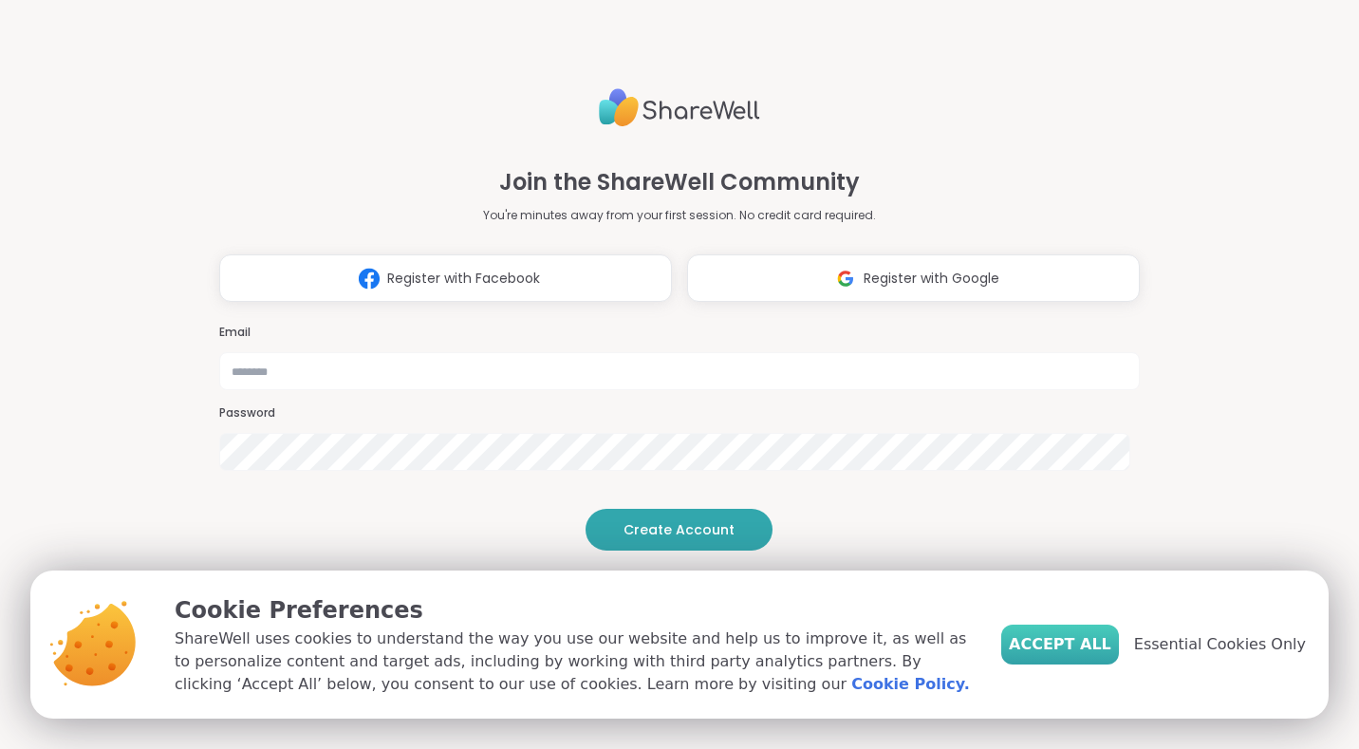
click at [1052, 643] on span "Accept All" at bounding box center [1060, 644] width 103 height 23
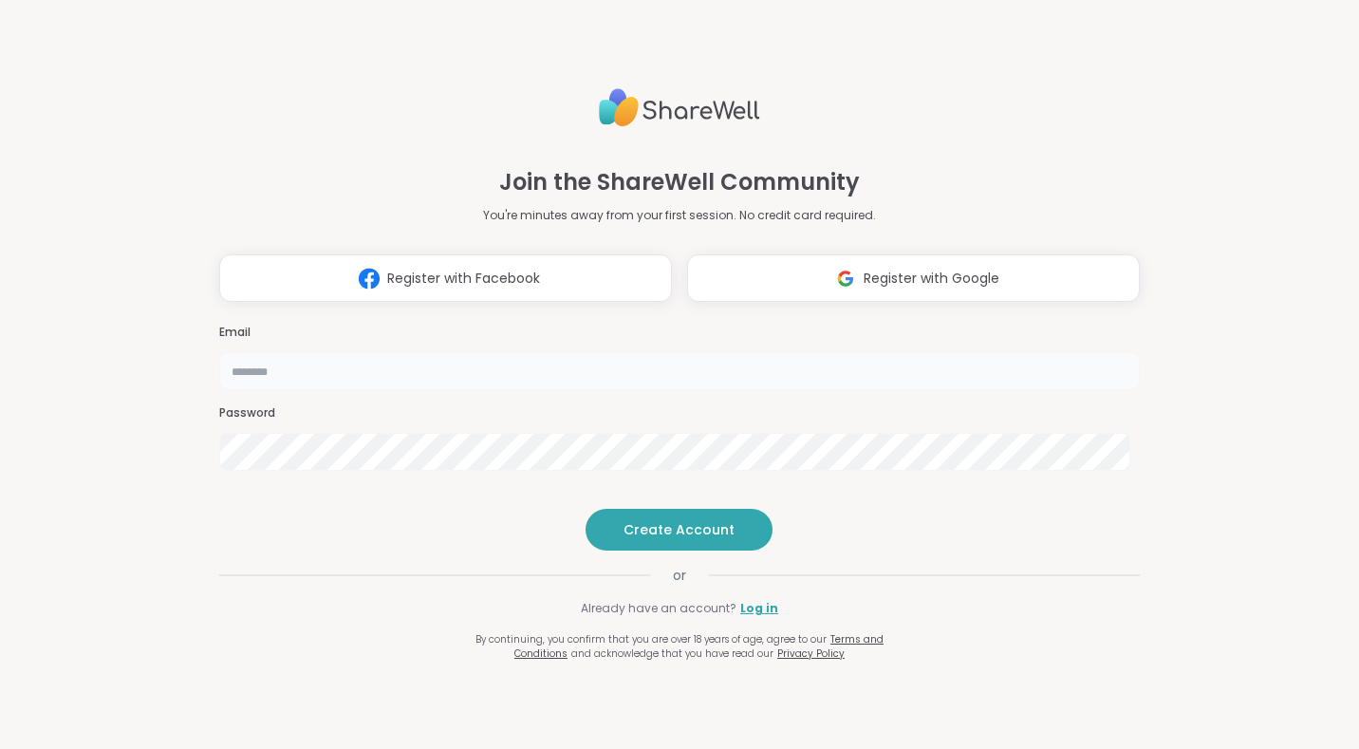
click at [770, 352] on input "email" at bounding box center [679, 371] width 921 height 38
type input "**********"
click at [667, 539] on span "Create Account" at bounding box center [679, 529] width 111 height 19
